Goal: Find contact information: Obtain details needed to contact an individual or organization

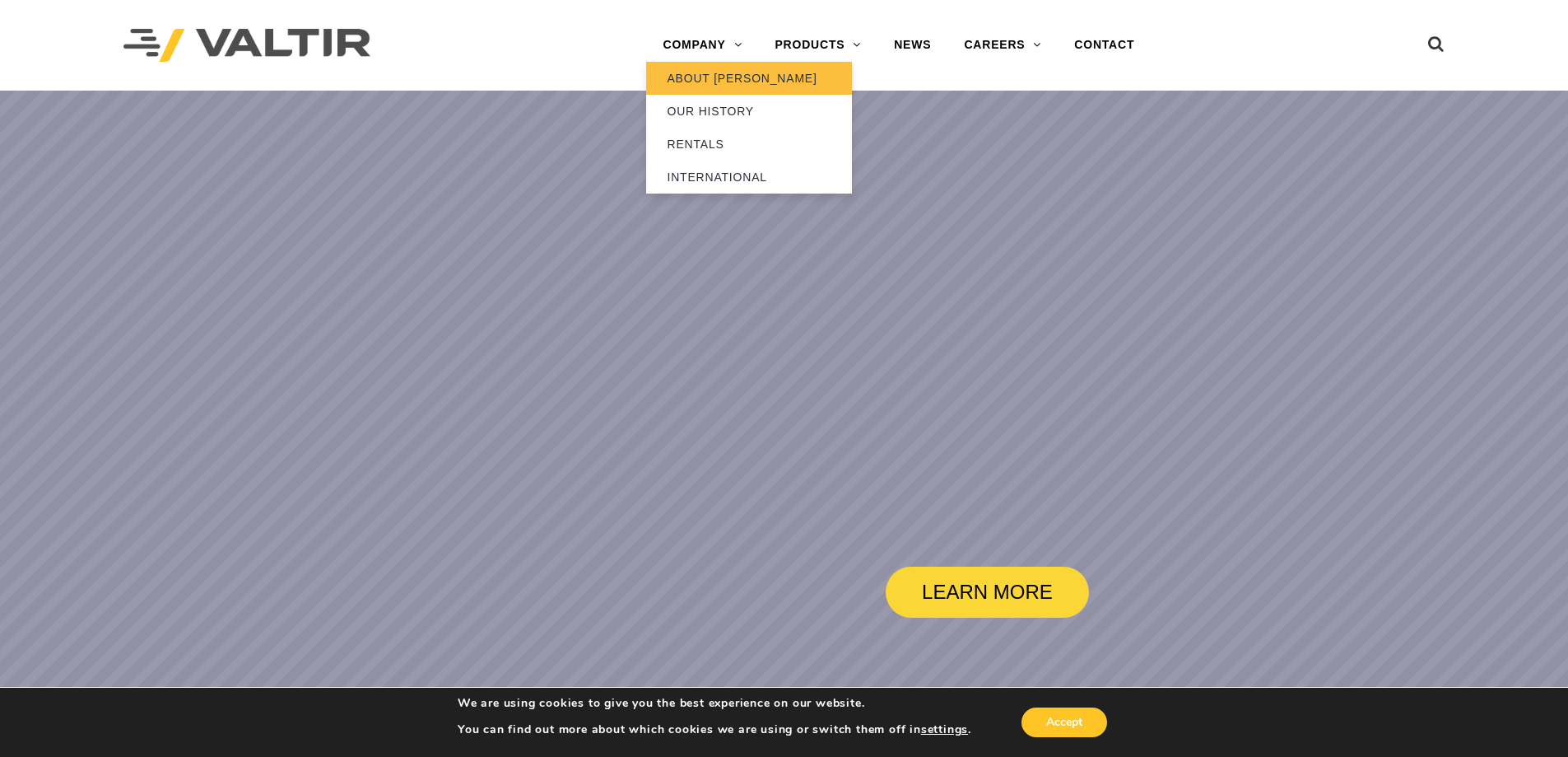
click at [698, 71] on link "ABOUT [PERSON_NAME]" at bounding box center [749, 78] width 206 height 33
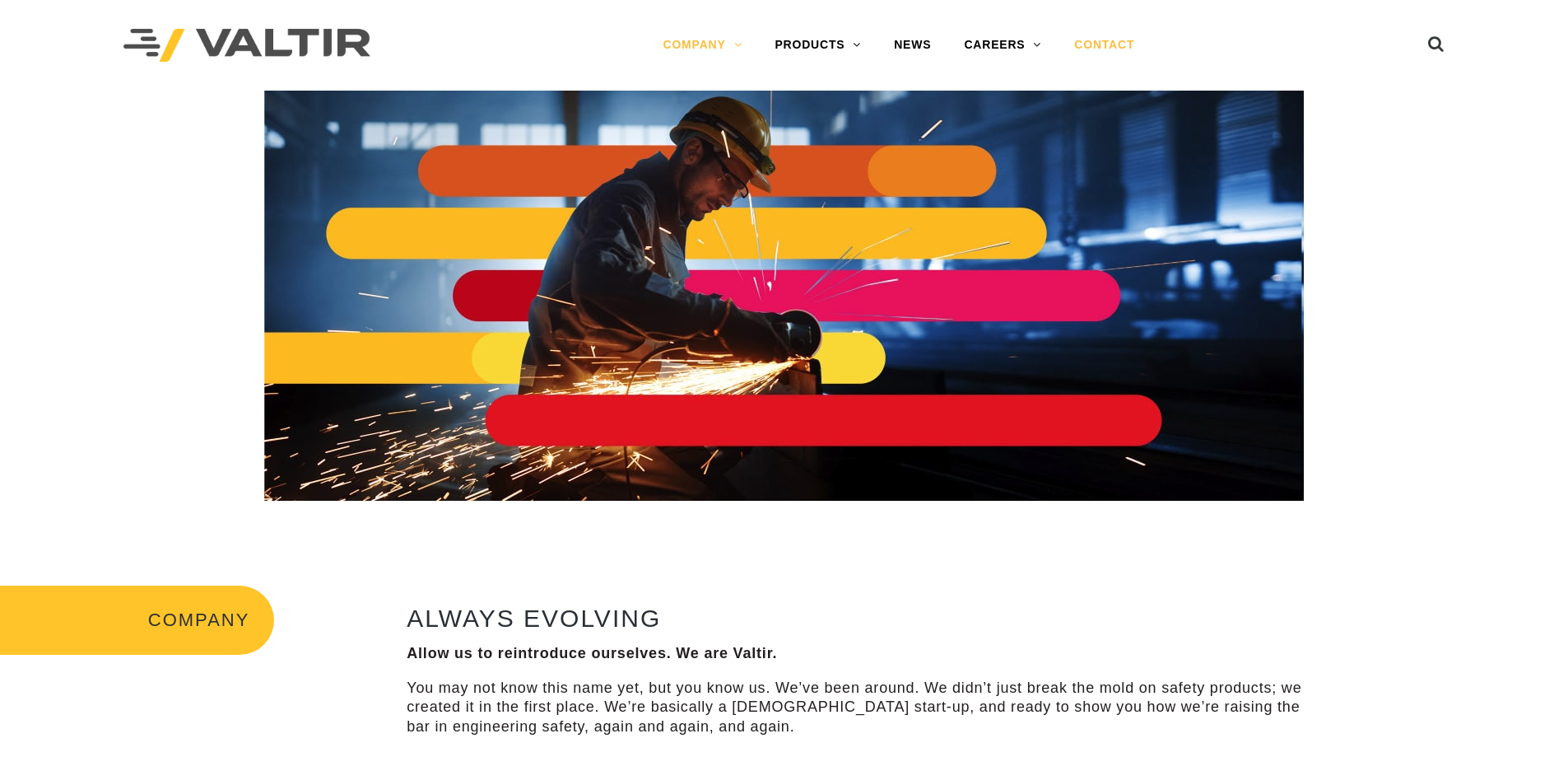
click at [1105, 53] on link "CONTACT" at bounding box center [1104, 45] width 93 height 33
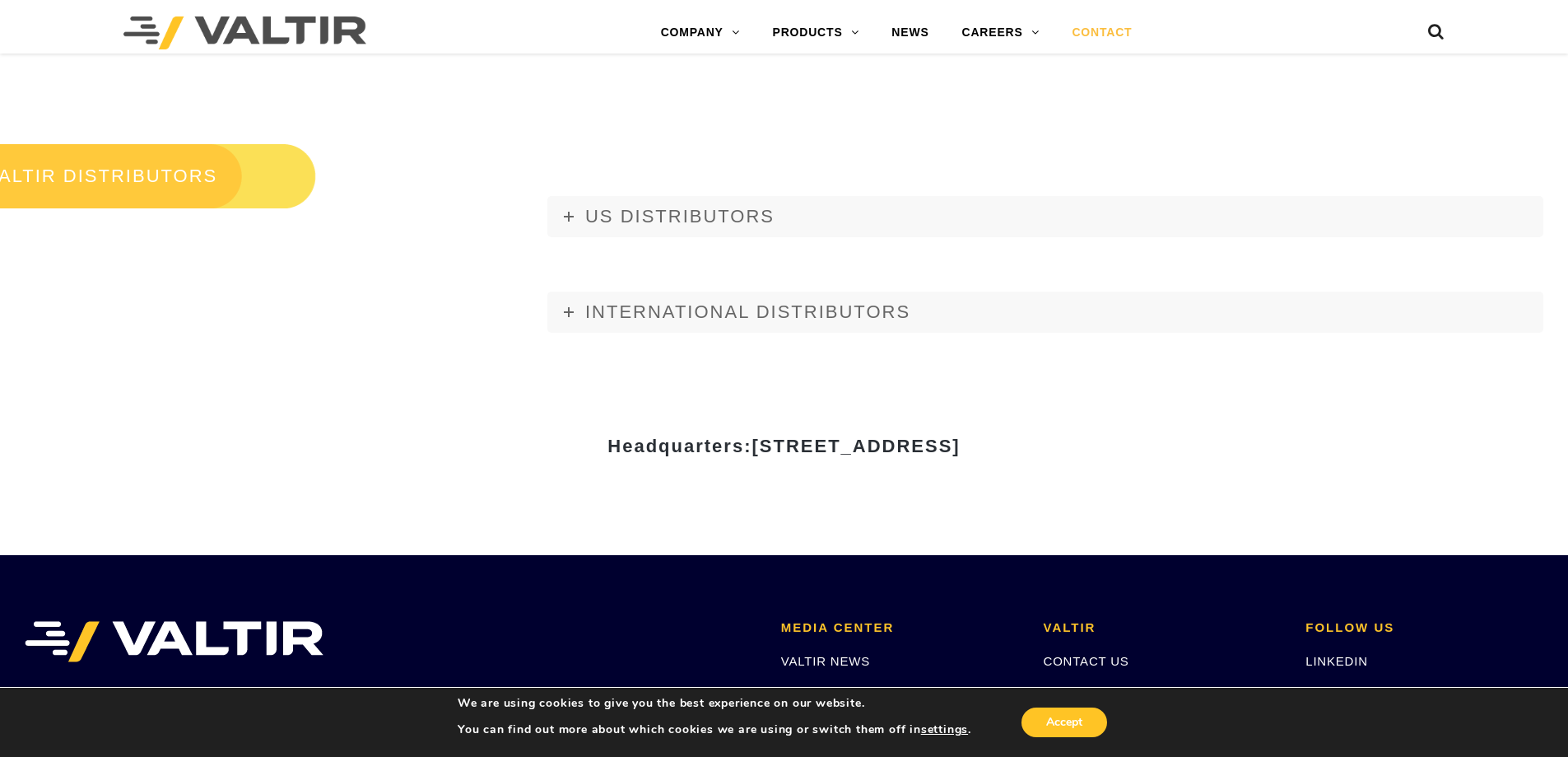
scroll to position [2141, 0]
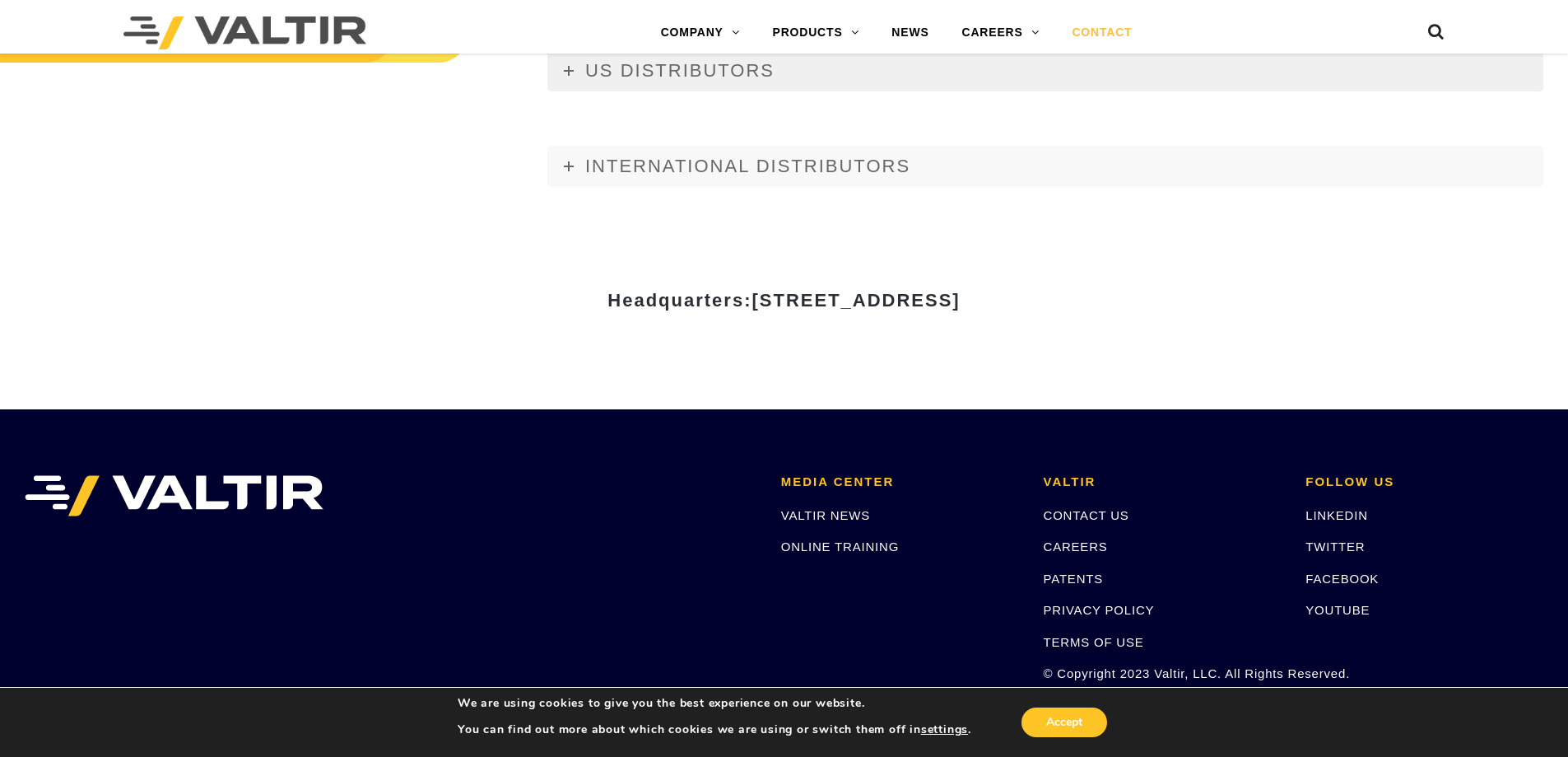
click at [719, 83] on link "US DISTRIBUTORS" at bounding box center [1044, 70] width 996 height 41
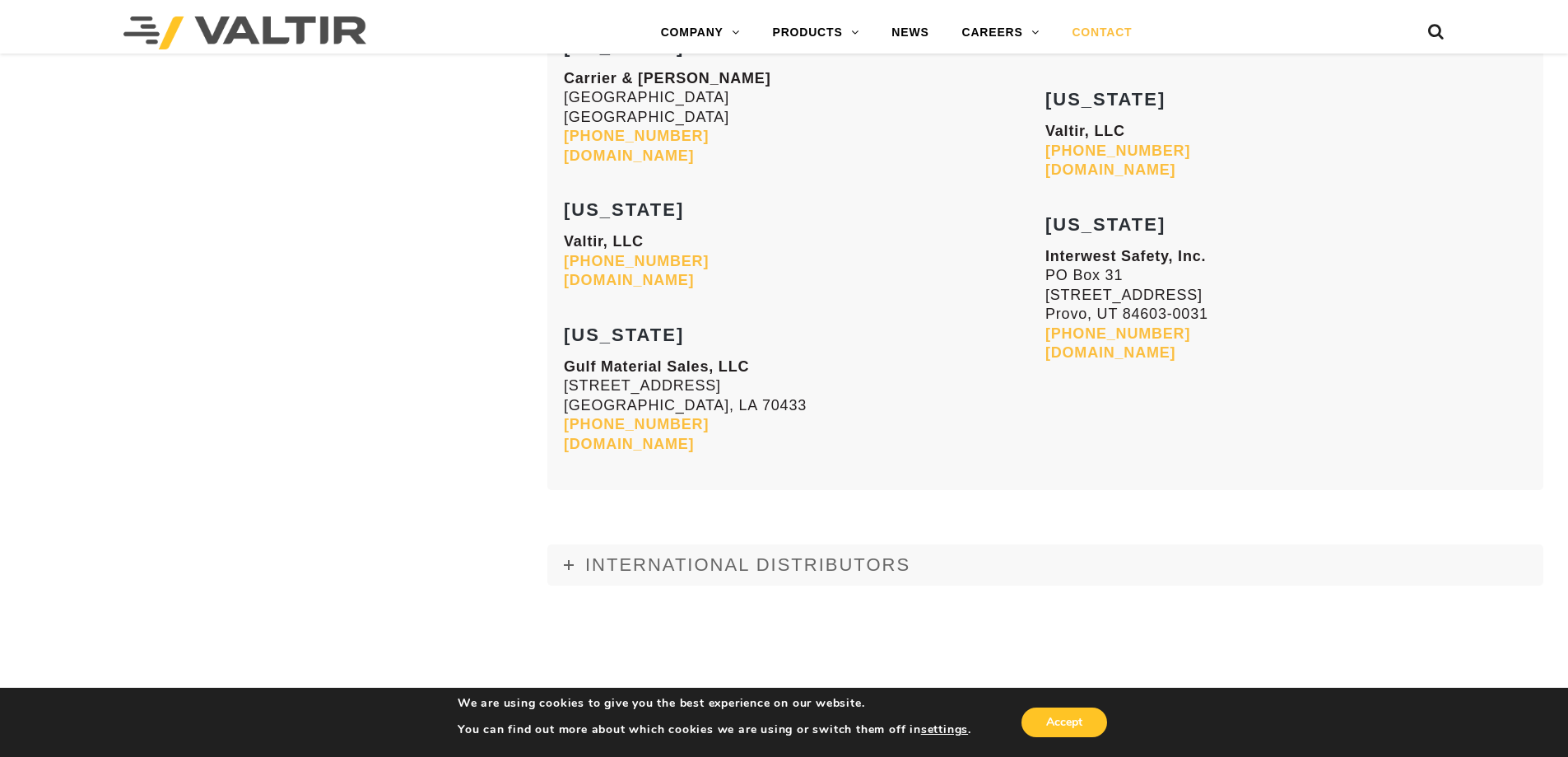
scroll to position [6752, 0]
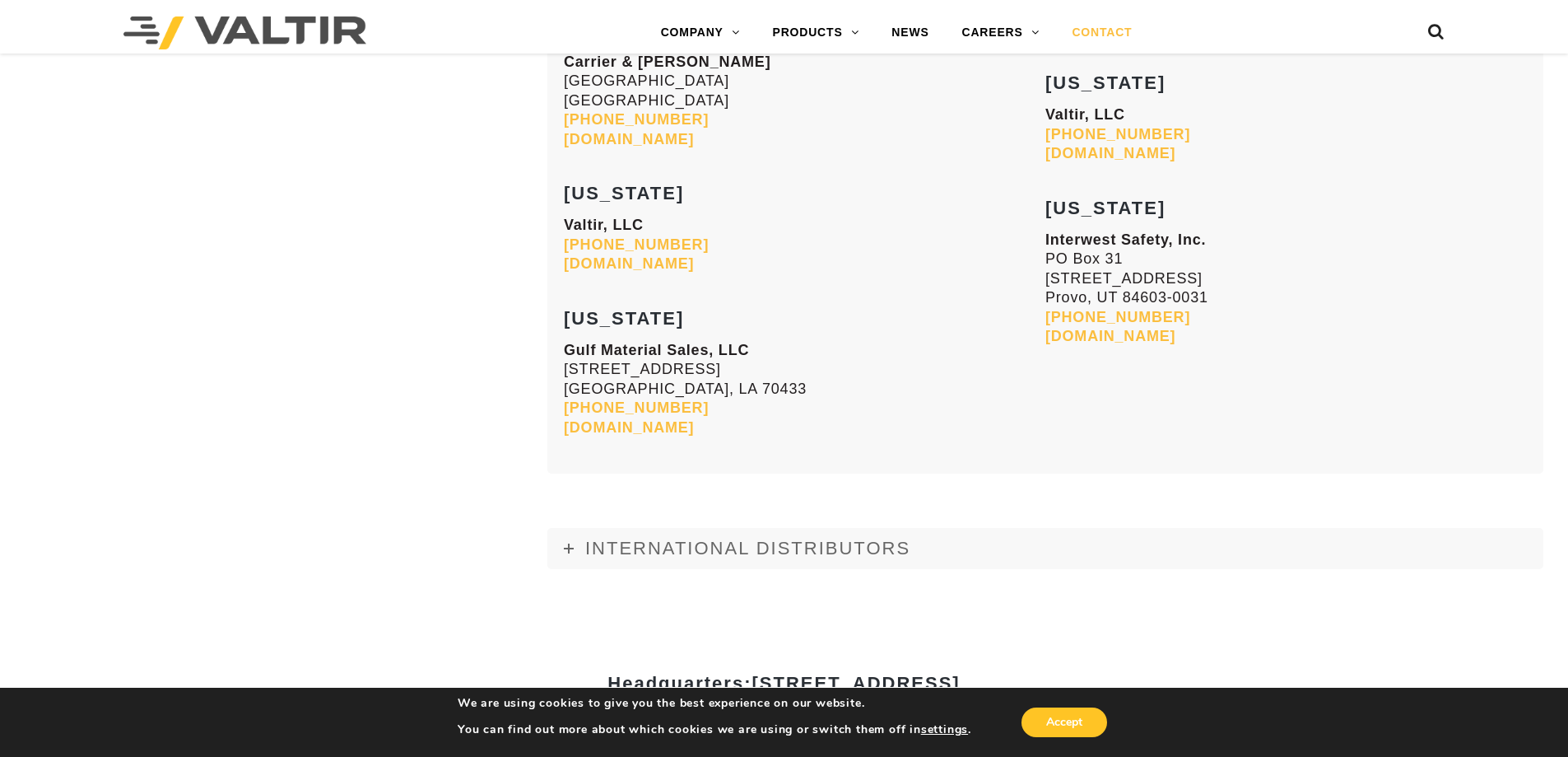
drag, startPoint x: 785, startPoint y: 542, endPoint x: 807, endPoint y: 521, distance: 30.4
click at [785, 542] on span "INTERNATIONAL DISTRIBUTORS" at bounding box center [747, 547] width 325 height 20
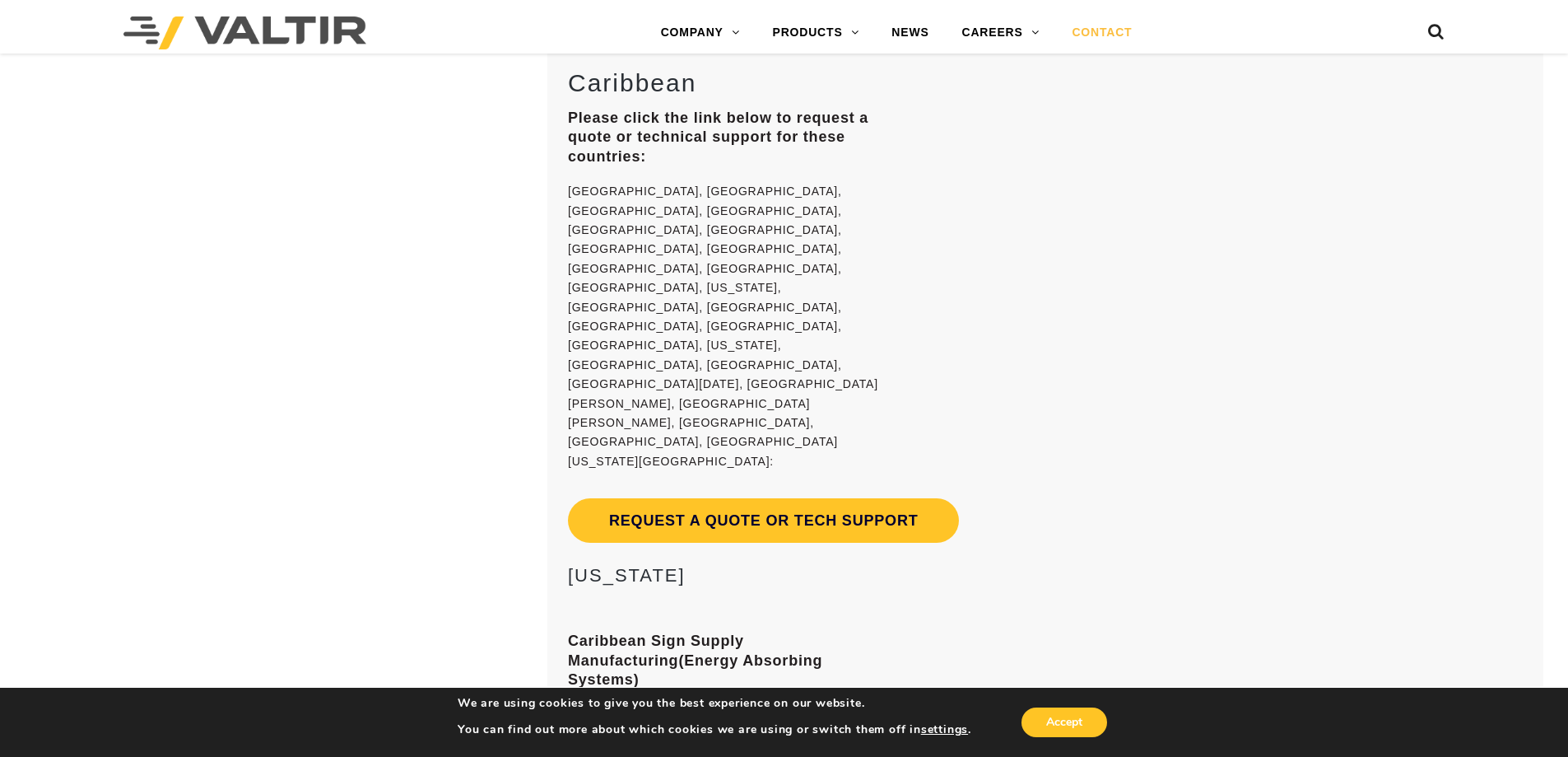
scroll to position [13151, 0]
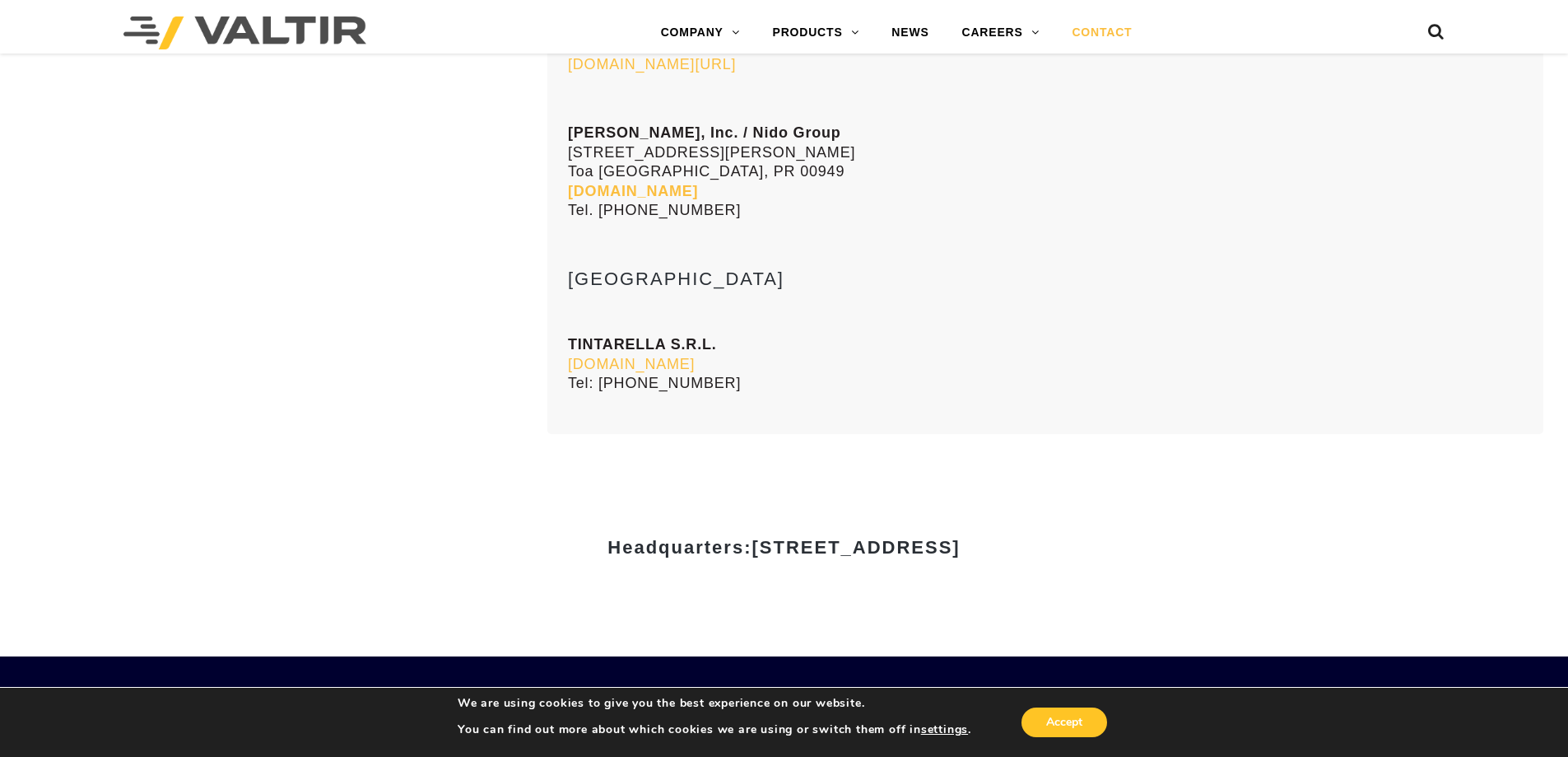
click at [1072, 755] on link "CONTACT US" at bounding box center [1086, 762] width 85 height 14
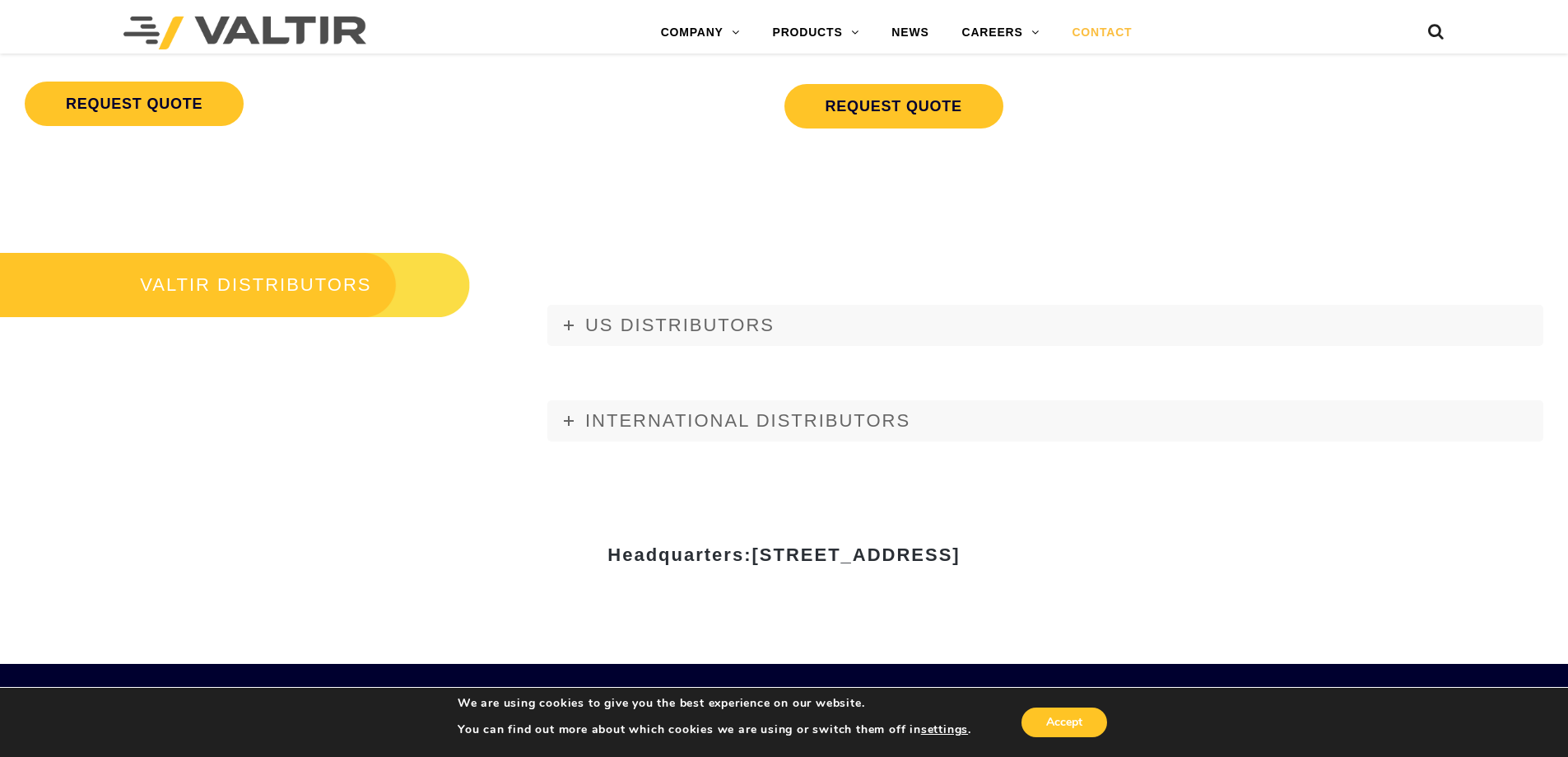
scroll to position [2141, 0]
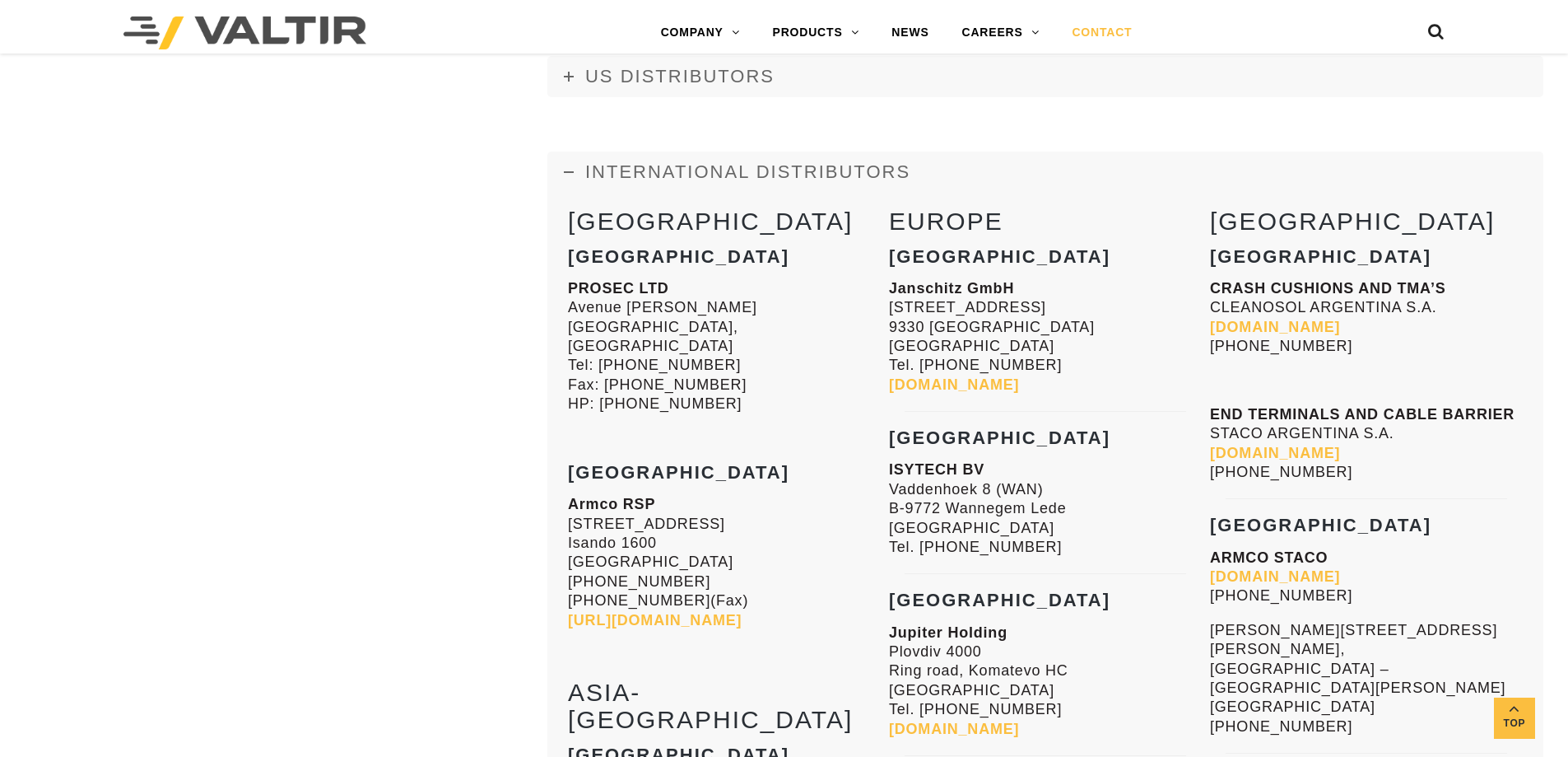
scroll to position [2135, 0]
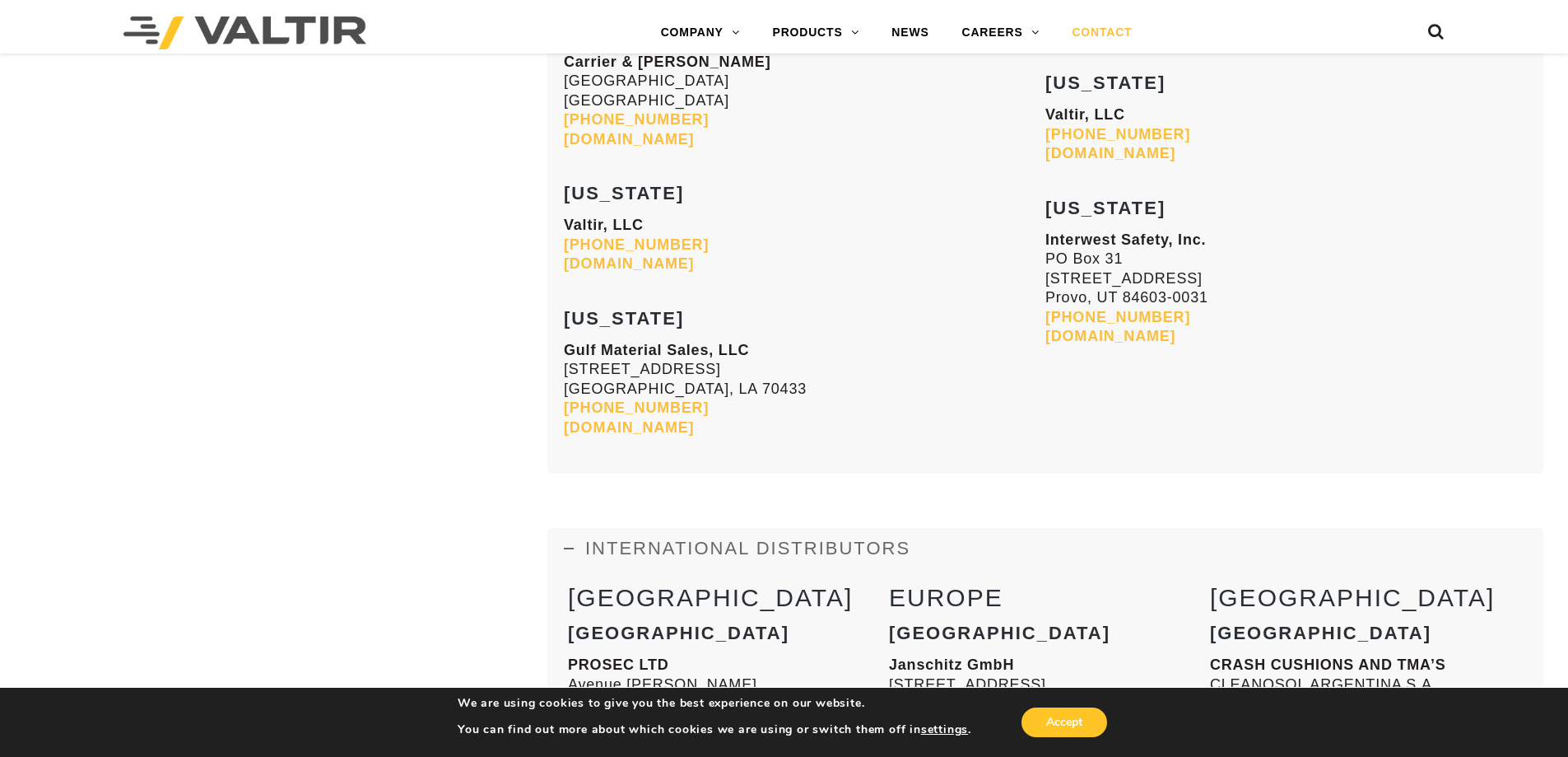
scroll to position [2141, 0]
